Goal: Task Accomplishment & Management: Manage account settings

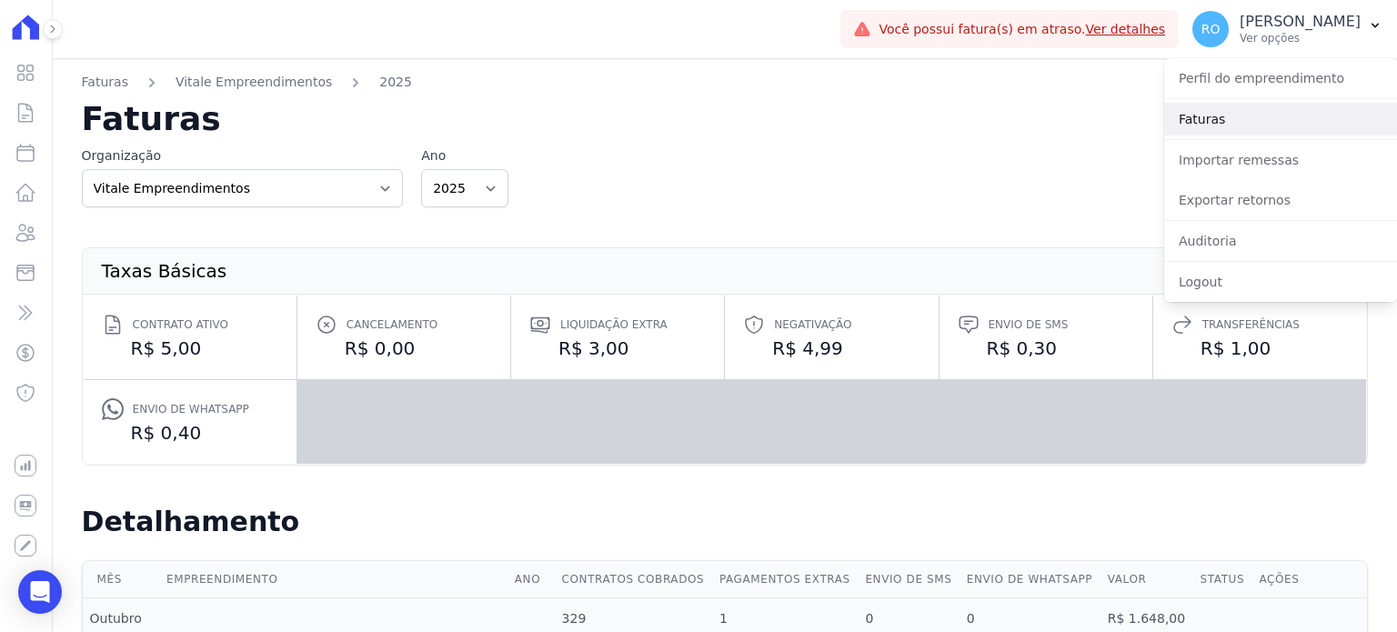
click at [1219, 121] on link "Faturas" at bounding box center [1280, 119] width 233 height 33
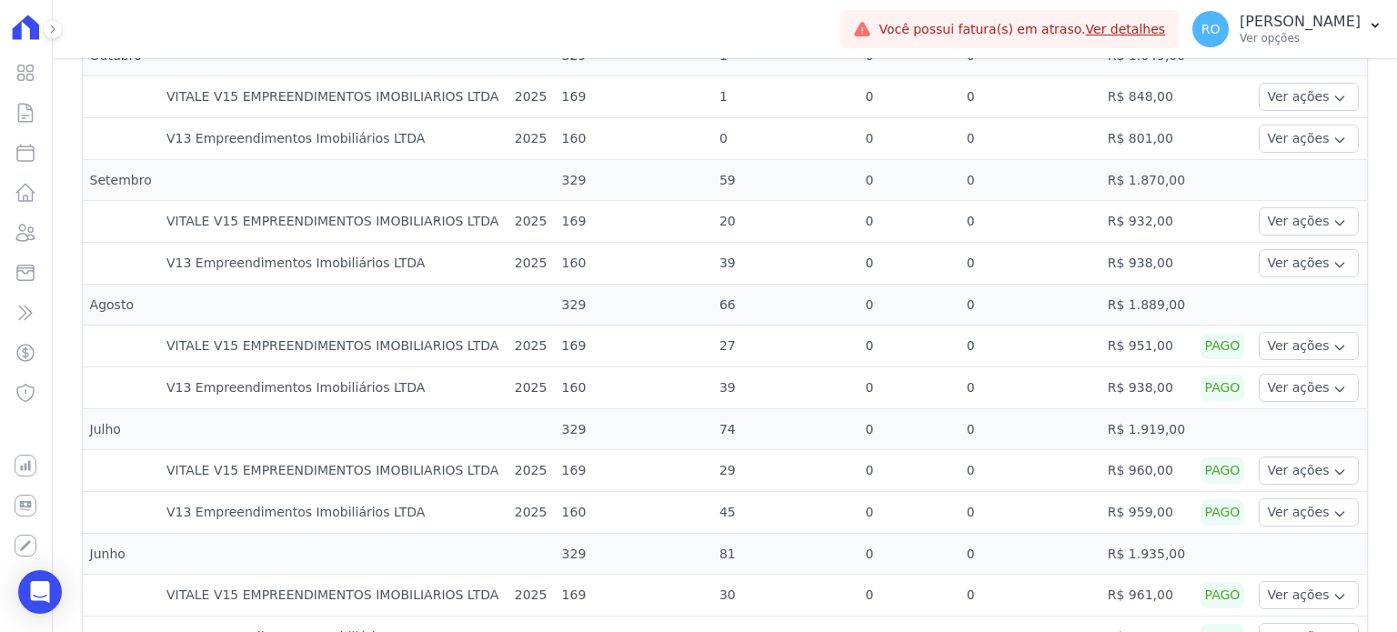
scroll to position [455, 0]
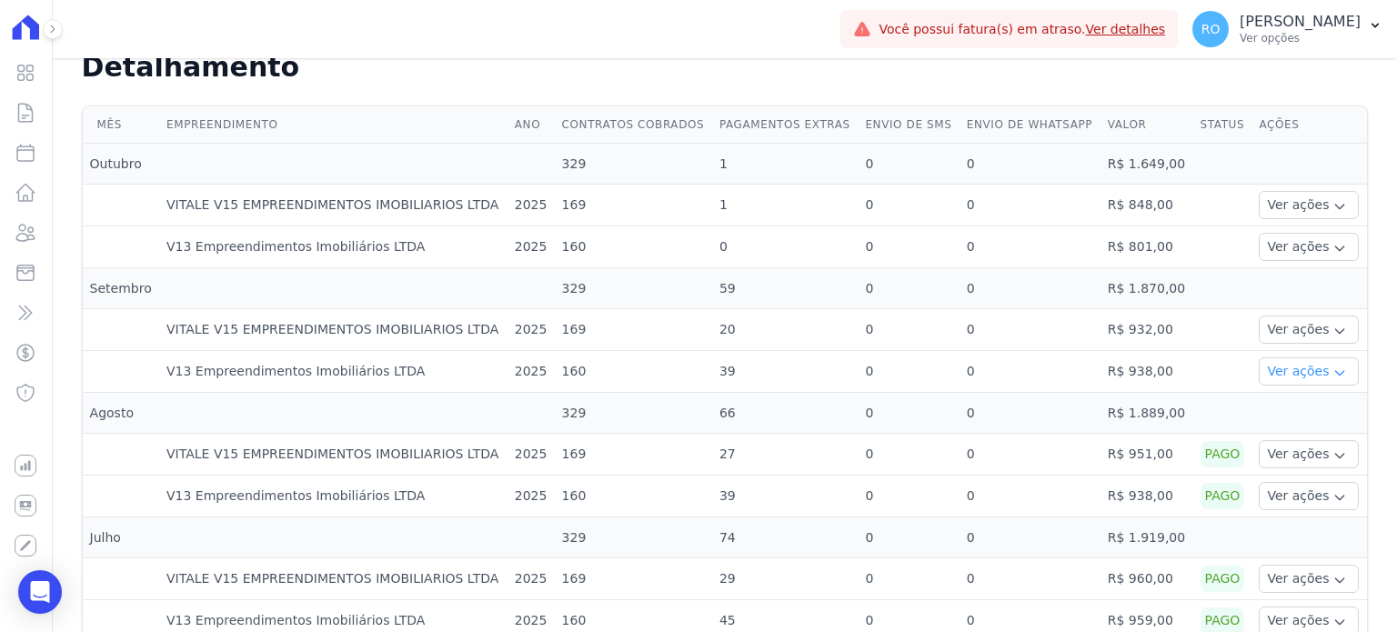
click at [1298, 374] on button "Ver ações" at bounding box center [1309, 371] width 100 height 28
click at [25, 84] on link "Visão Geral" at bounding box center [25, 73] width 37 height 36
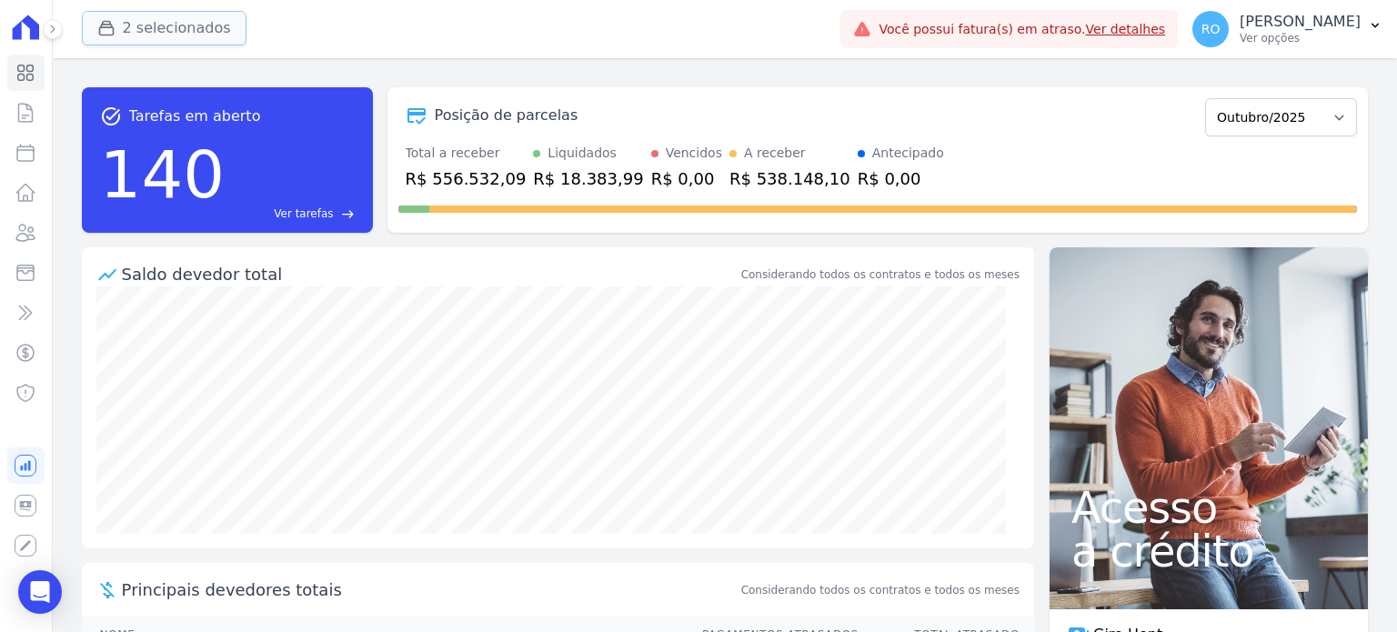
click at [168, 24] on button "2 selecionados" at bounding box center [164, 28] width 165 height 35
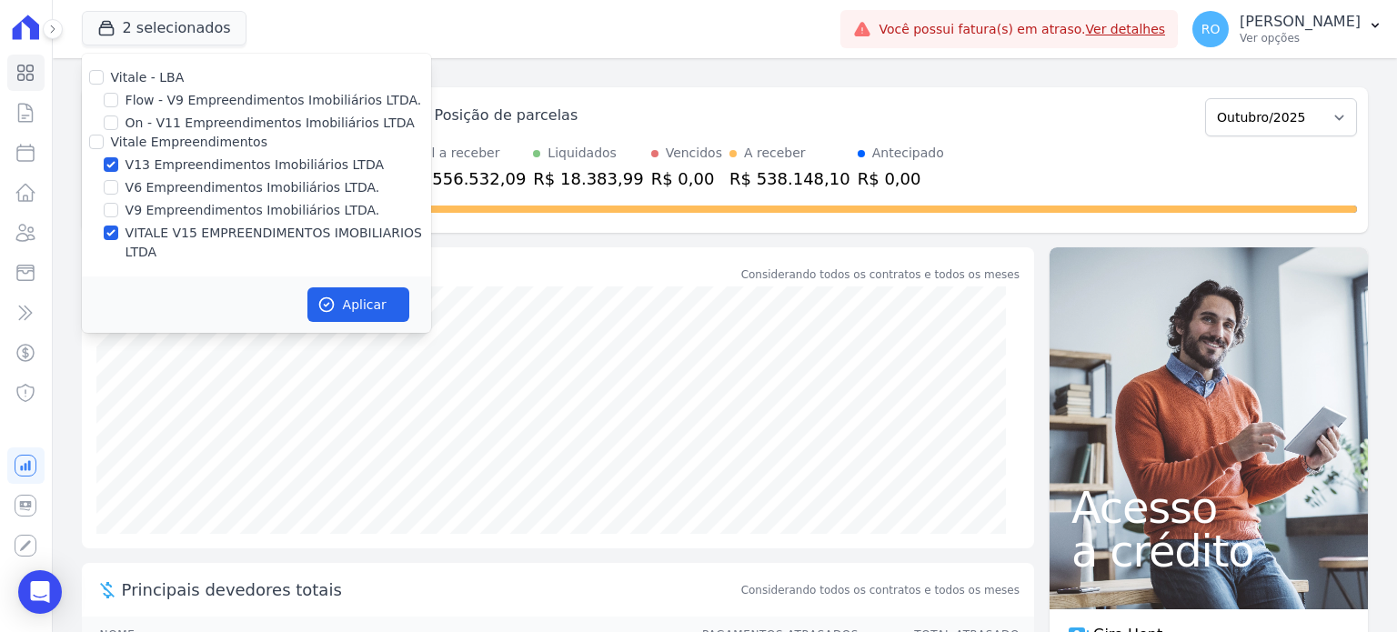
click at [136, 231] on label "VITALE V15 EMPREENDIMENTOS IMOBILIARIOS LTDA" at bounding box center [279, 243] width 306 height 38
click at [118, 231] on input "VITALE V15 EMPREENDIMENTOS IMOBILIARIOS LTDA" at bounding box center [111, 233] width 15 height 15
click at [258, 232] on label "VITALE V15 EMPREENDIMENTOS IMOBILIARIOS LTDA" at bounding box center [279, 243] width 306 height 38
click at [118, 232] on input "VITALE V15 EMPREENDIMENTOS IMOBILIARIOS LTDA" at bounding box center [111, 233] width 15 height 15
click at [114, 228] on input "VITALE V15 EMPREENDIMENTOS IMOBILIARIOS LTDA" at bounding box center [111, 233] width 15 height 15
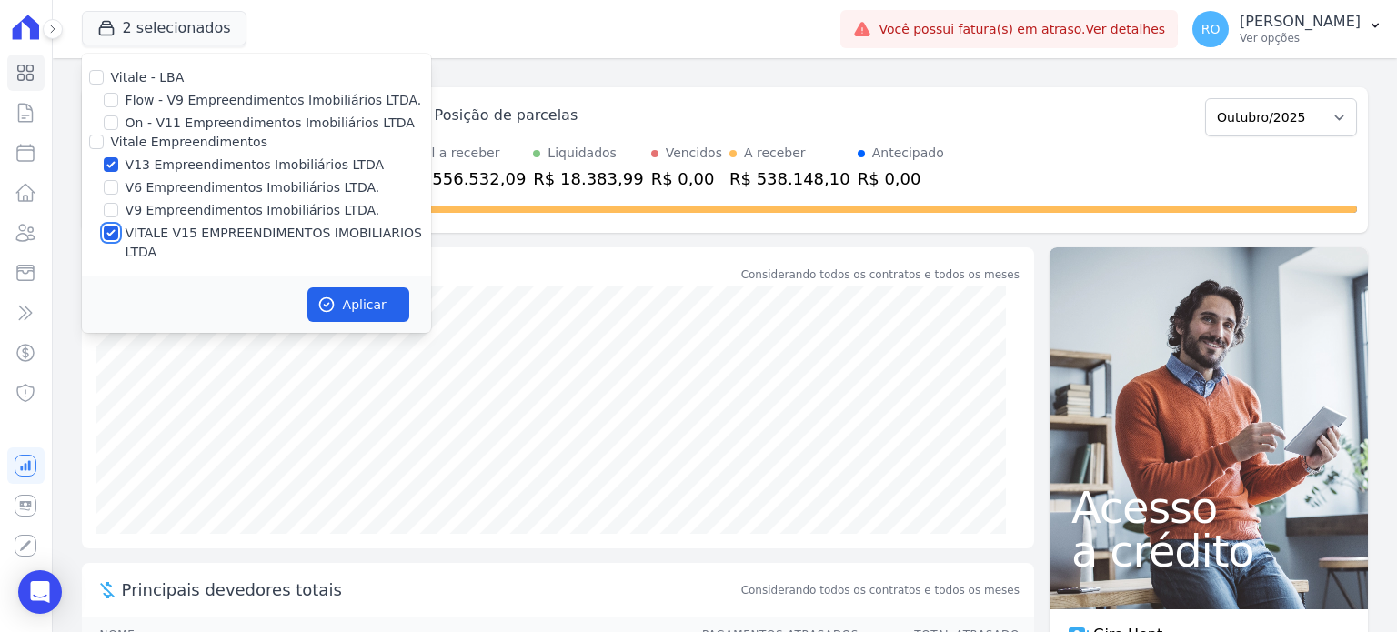
checkbox input "false"
click at [348, 289] on button "Aplicar" at bounding box center [358, 304] width 102 height 35
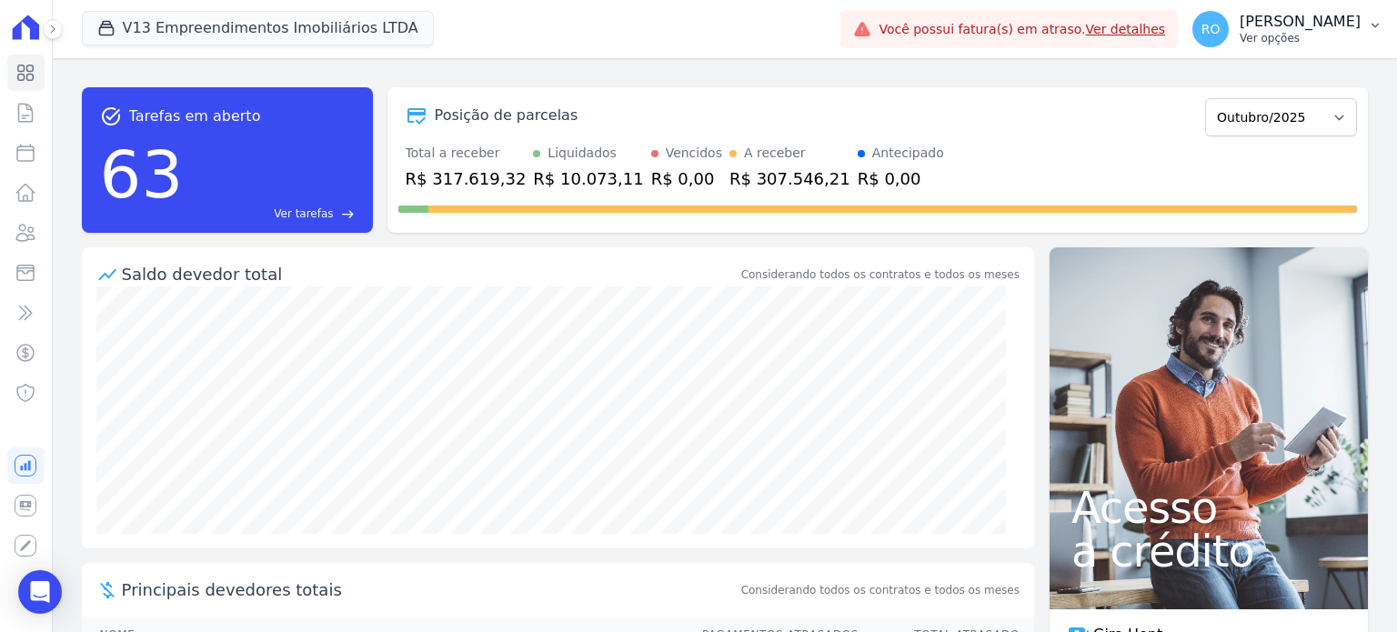
click at [1309, 50] on button "RO [PERSON_NAME] Ver opções" at bounding box center [1287, 29] width 219 height 51
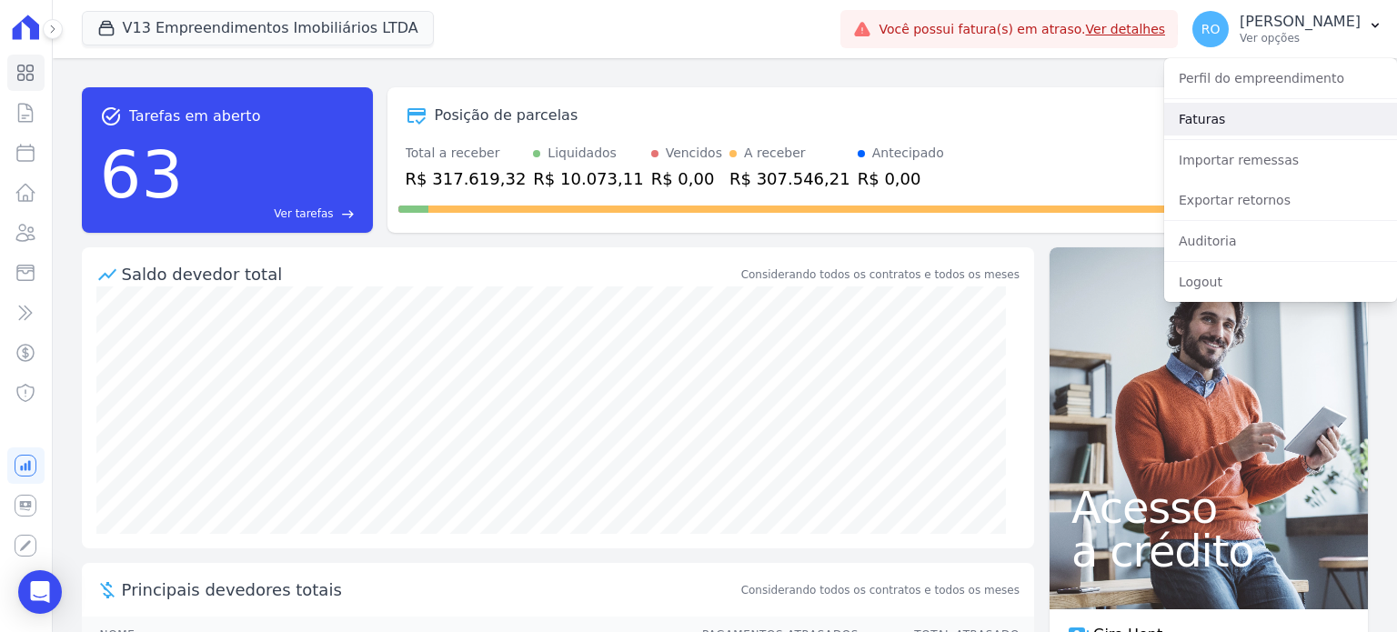
click at [1202, 117] on link "Faturas" at bounding box center [1280, 119] width 233 height 33
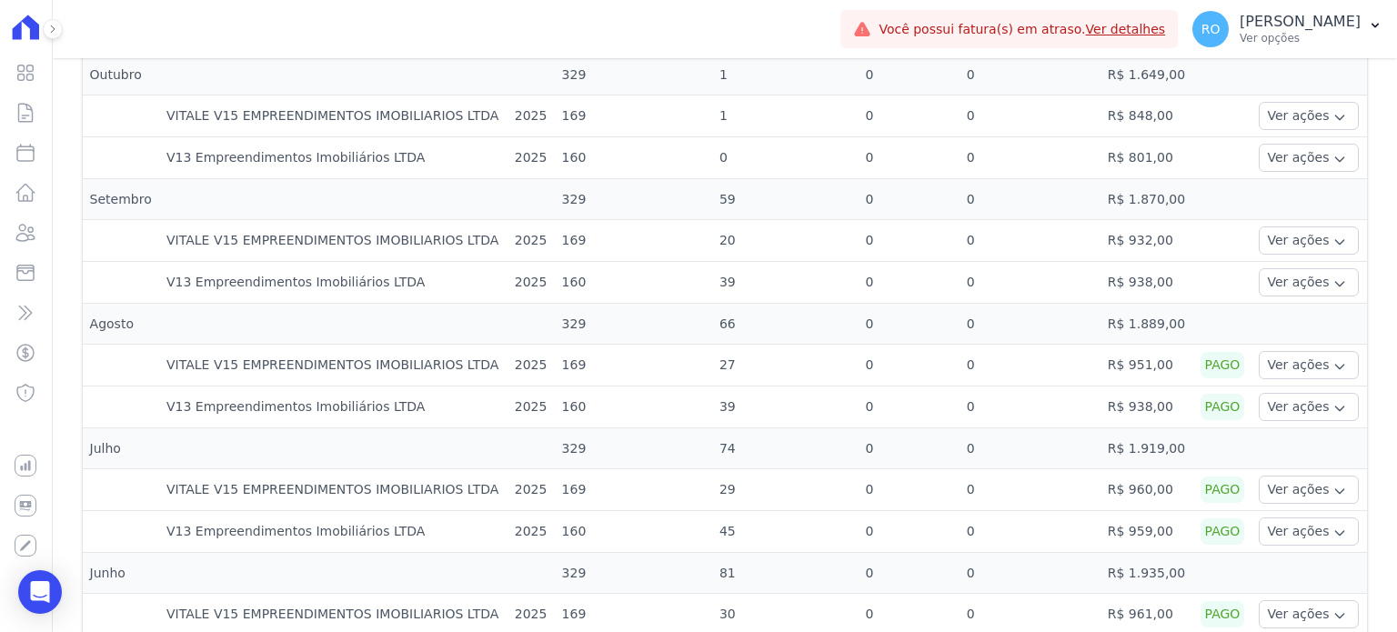
scroll to position [546, 0]
click at [1301, 286] on button "Ver ações" at bounding box center [1309, 280] width 100 height 28
click at [1301, 240] on button "Ver ações" at bounding box center [1309, 239] width 100 height 28
click at [1293, 148] on button "Ver ações" at bounding box center [1309, 156] width 100 height 28
click at [1281, 116] on button "Ver ações" at bounding box center [1309, 114] width 100 height 28
